Goal: Transaction & Acquisition: Download file/media

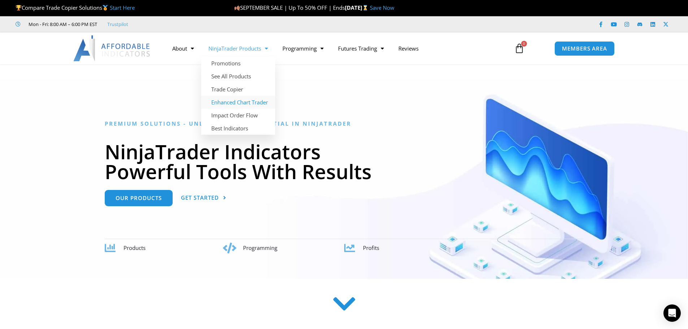
click at [258, 102] on link "Enhanced Chart Trader" at bounding box center [238, 102] width 74 height 13
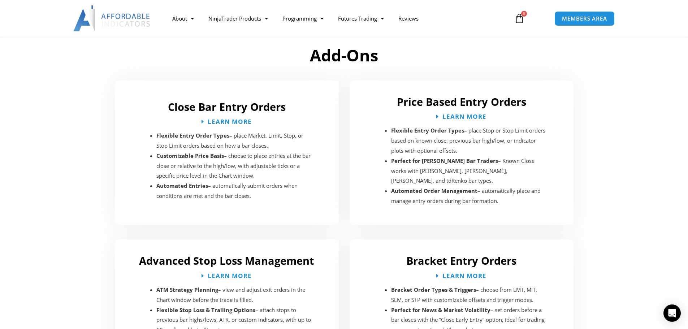
scroll to position [1048, 0]
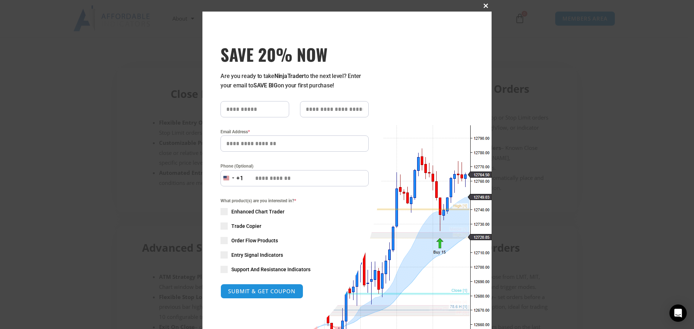
click at [484, 5] on span "SAVE 20% NOW popup" at bounding box center [486, 6] width 12 height 4
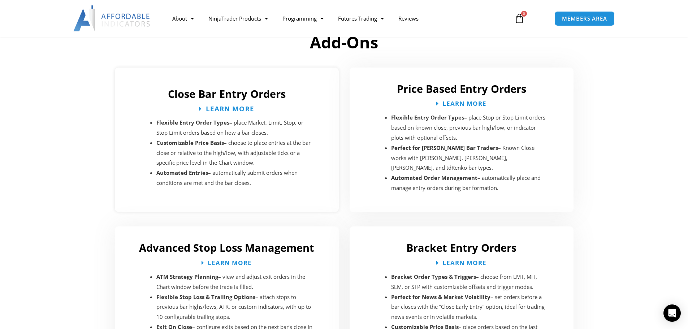
click at [227, 105] on span "Learn More" at bounding box center [230, 108] width 48 height 7
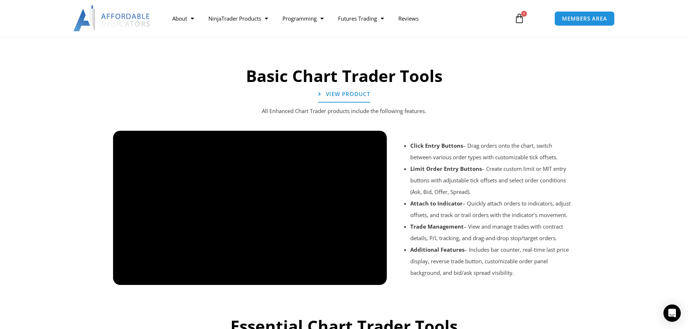
scroll to position [510, 0]
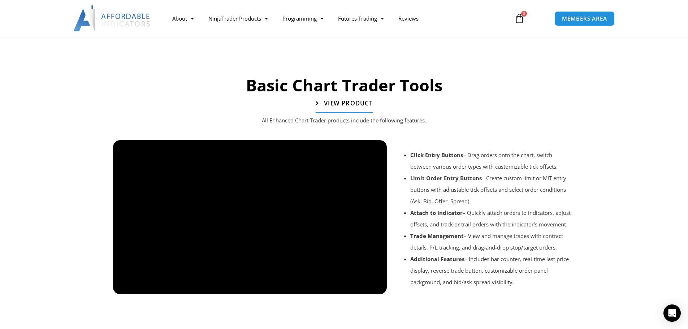
click at [358, 101] on span "View Product" at bounding box center [348, 103] width 49 height 6
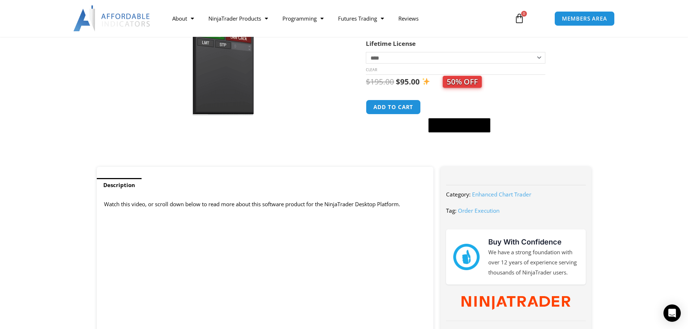
scroll to position [145, 0]
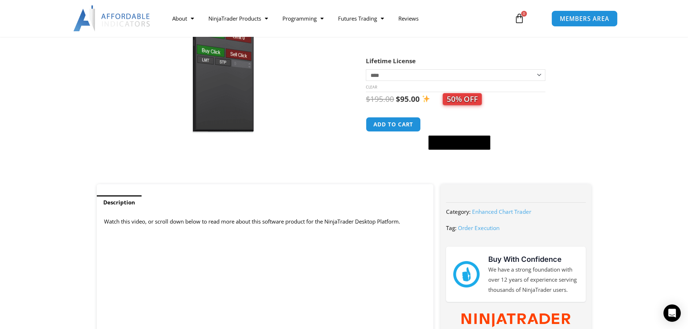
click at [581, 21] on span "MEMBERS AREA" at bounding box center [584, 19] width 49 height 6
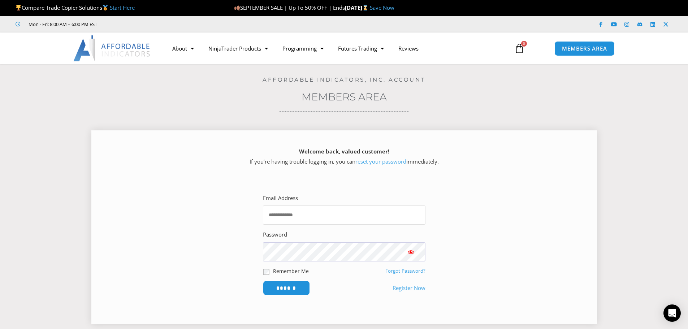
type input "**********"
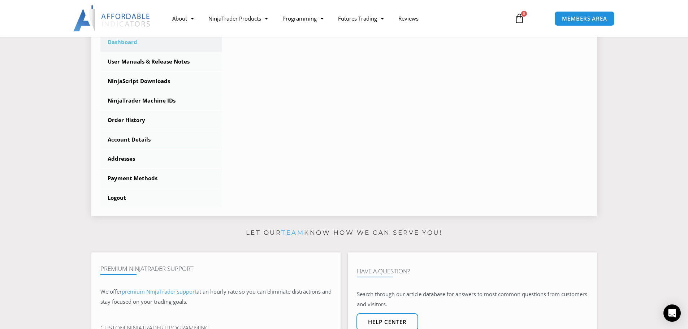
scroll to position [217, 0]
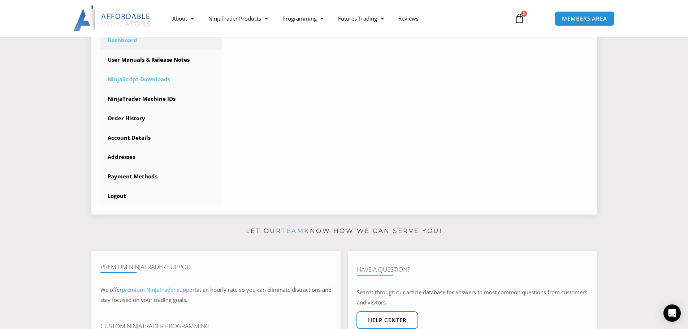
click at [139, 80] on link "NinjaScript Downloads" at bounding box center [161, 79] width 122 height 19
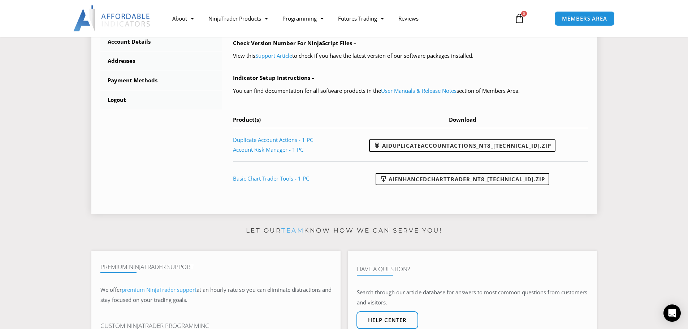
scroll to position [325, 0]
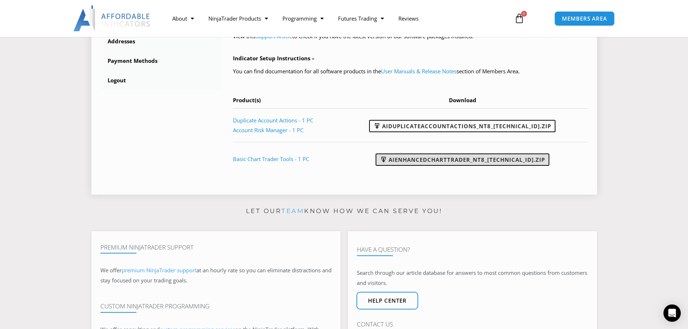
click at [460, 162] on link "AIEnhancedChartTrader_NT8_25.1.31.1.zip" at bounding box center [463, 160] width 174 height 12
click at [454, 161] on link "AIEnhancedChartTrader_NT8_25.1.31.1.zip" at bounding box center [463, 160] width 174 height 12
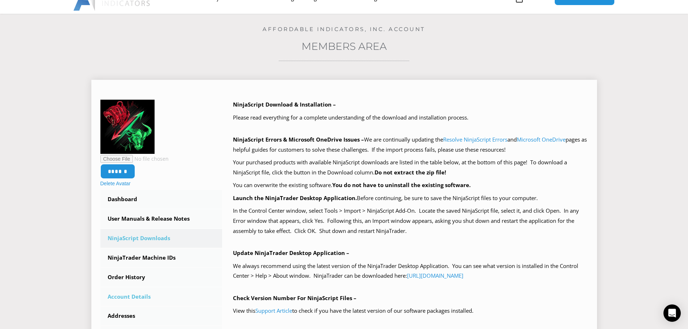
scroll to position [0, 0]
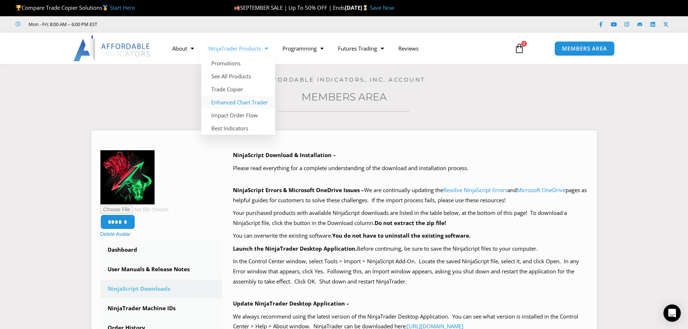
click at [255, 100] on link "Enhanced Chart Trader" at bounding box center [238, 102] width 74 height 13
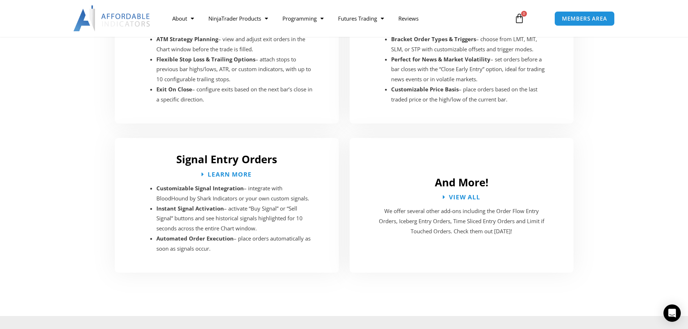
scroll to position [1301, 0]
